Goal: Information Seeking & Learning: Compare options

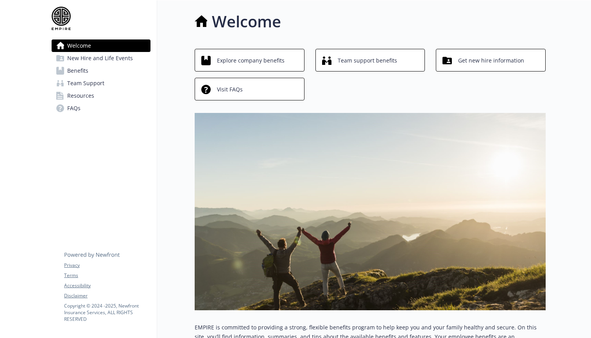
click at [482, 65] on span "Get new hire information" at bounding box center [491, 60] width 66 height 15
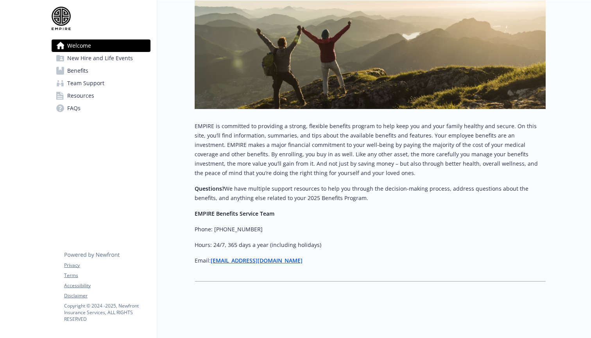
click at [93, 70] on link "Benefits" at bounding box center [101, 71] width 99 height 13
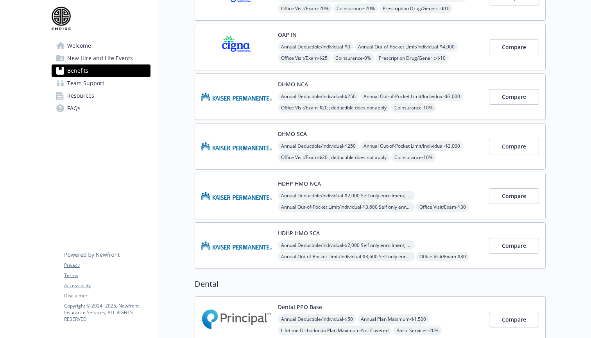
scroll to position [188, 0]
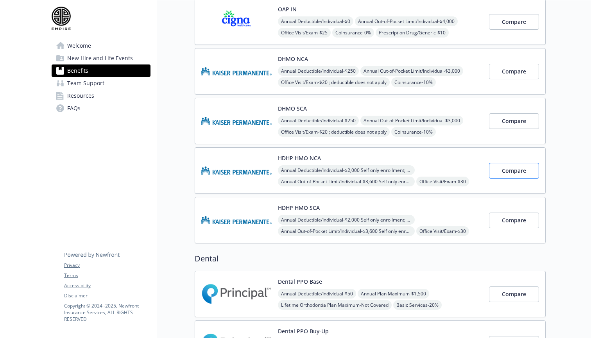
click at [499, 177] on button "Compare" at bounding box center [514, 171] width 50 height 16
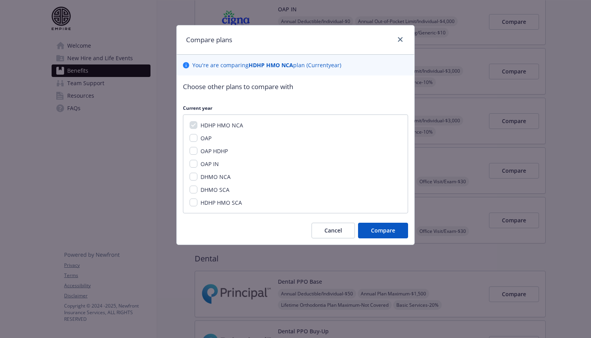
click at [215, 201] on span "HDHP HMO SCA" at bounding box center [221, 202] width 41 height 7
click at [197, 201] on input "HDHP HMO SCA" at bounding box center [194, 203] width 8 height 8
checkbox input "true"
click at [394, 232] on span "Compare" at bounding box center [383, 230] width 24 height 7
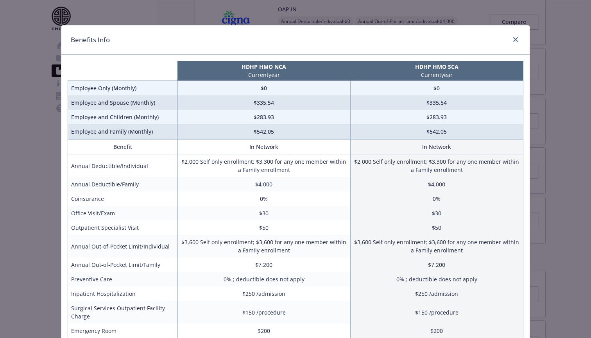
scroll to position [0, 0]
click at [515, 41] on icon "close" at bounding box center [515, 39] width 5 height 5
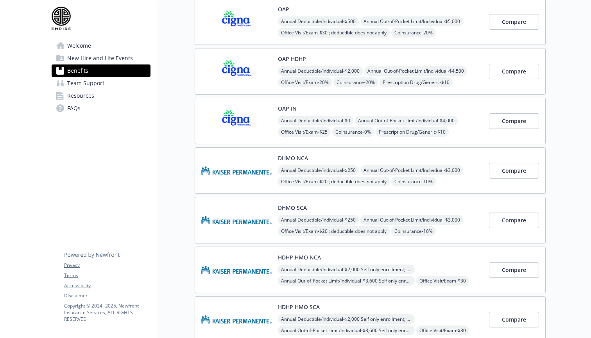
scroll to position [91, 0]
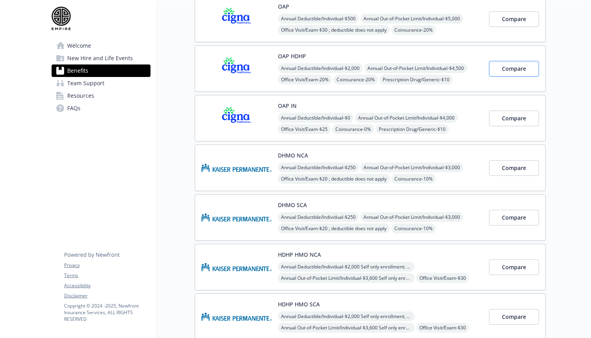
click at [505, 71] on span "Compare" at bounding box center [514, 68] width 24 height 7
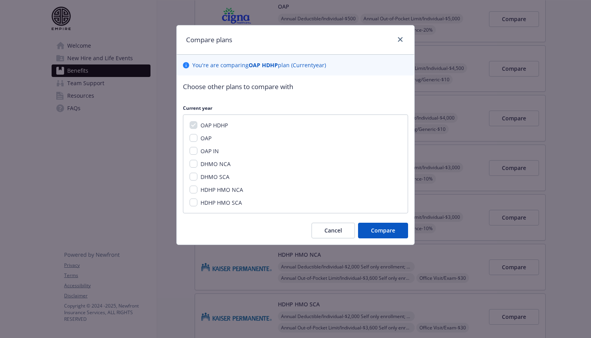
click at [233, 201] on span "HDHP HMO SCA" at bounding box center [221, 202] width 41 height 7
click at [197, 201] on input "HDHP HMO SCA" at bounding box center [194, 203] width 8 height 8
checkbox input "true"
click at [236, 187] on span "HDHP HMO NCA" at bounding box center [222, 189] width 43 height 7
click at [197, 187] on input "HDHP HMO NCA" at bounding box center [194, 190] width 8 height 8
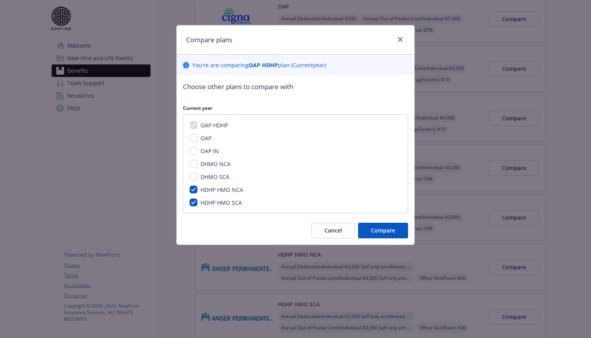
checkbox input "true"
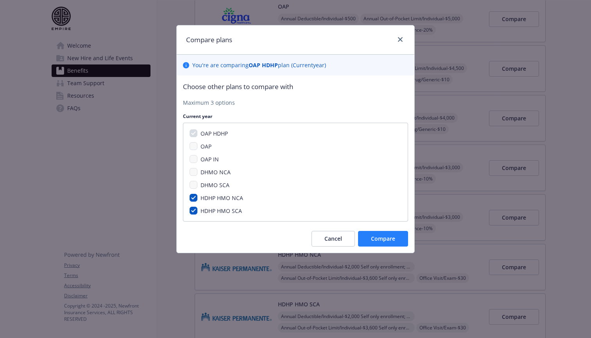
click at [374, 232] on button "Compare" at bounding box center [383, 239] width 50 height 16
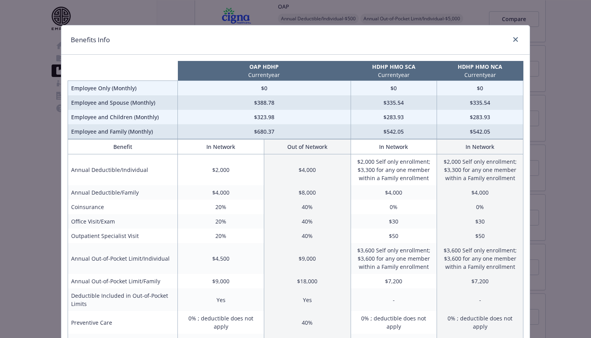
scroll to position [0, 0]
click at [505, 43] on div "Benefits Info" at bounding box center [295, 39] width 468 height 29
click at [516, 39] on icon "close" at bounding box center [515, 39] width 5 height 5
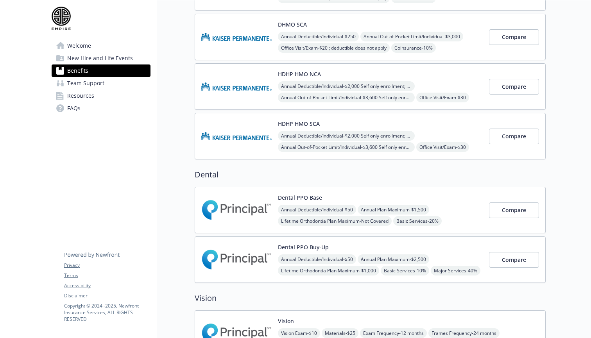
scroll to position [265, 0]
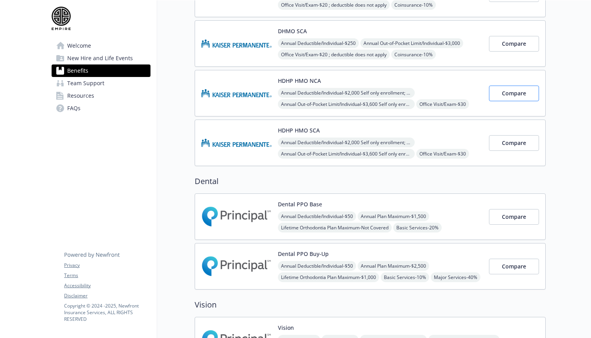
click at [509, 94] on span "Compare" at bounding box center [514, 93] width 24 height 7
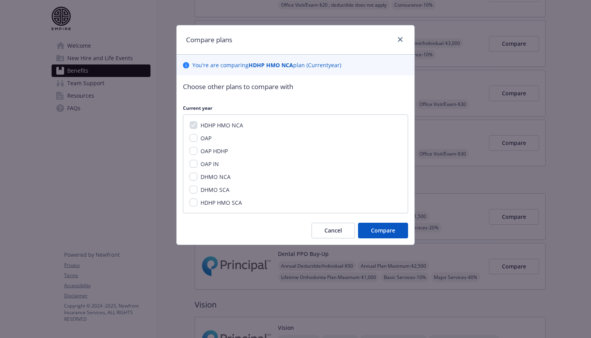
click at [227, 202] on span "HDHP HMO SCA" at bounding box center [221, 202] width 41 height 7
click at [197, 202] on input "HDHP HMO SCA" at bounding box center [194, 203] width 8 height 8
checkbox input "true"
click at [379, 225] on button "Compare" at bounding box center [383, 231] width 50 height 16
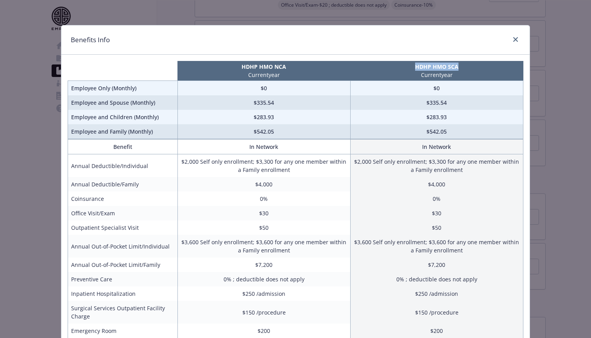
drag, startPoint x: 415, startPoint y: 68, endPoint x: 466, endPoint y: 69, distance: 50.8
click at [466, 69] on p "HDHP HMO SCA" at bounding box center [437, 67] width 170 height 8
copy p "HDHP HMO SCA"
